Goal: Entertainment & Leisure: Consume media (video, audio)

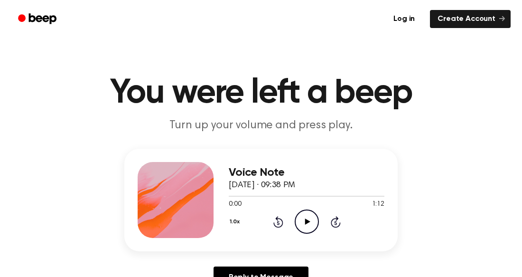
click at [306, 228] on icon "Play Audio" at bounding box center [307, 221] width 24 height 24
click at [304, 232] on icon "Play Audio" at bounding box center [307, 221] width 24 height 24
click at [304, 216] on icon "Play Audio" at bounding box center [307, 221] width 24 height 24
